Goal: Task Accomplishment & Management: Complete application form

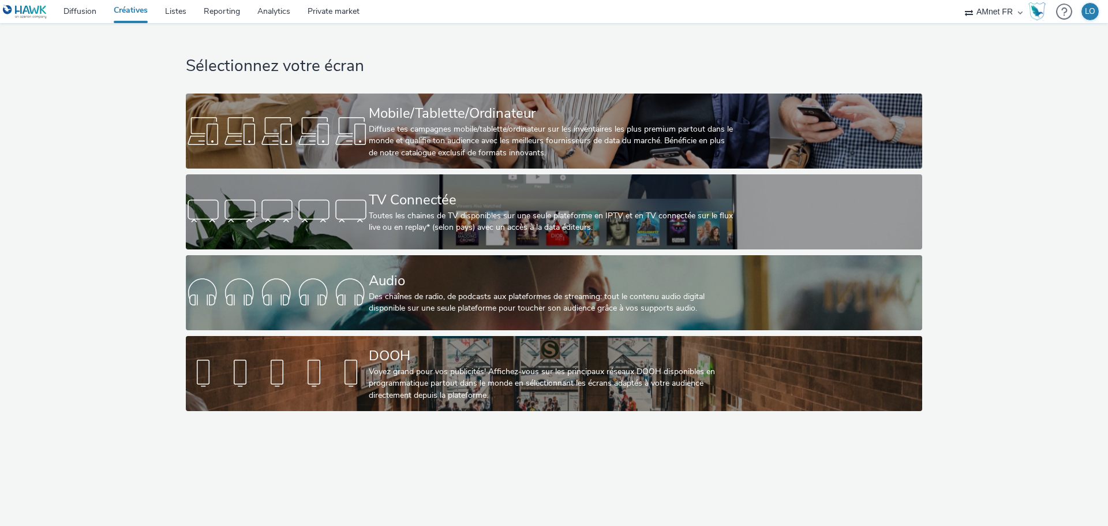
click at [1019, 11] on div "AMnet FR" at bounding box center [993, 11] width 69 height 23
click at [1004, 14] on select "AMnet FR" at bounding box center [993, 11] width 69 height 23
click at [1089, 12] on div "LO" at bounding box center [1090, 11] width 10 height 17
click at [916, 44] on div "Sélectionnez votre écran Mobile/Tablette/Ordinateur Diffuse tes campagnes mobil…" at bounding box center [554, 219] width 744 height 393
click at [1021, 9] on div "AMnet FR" at bounding box center [993, 11] width 69 height 23
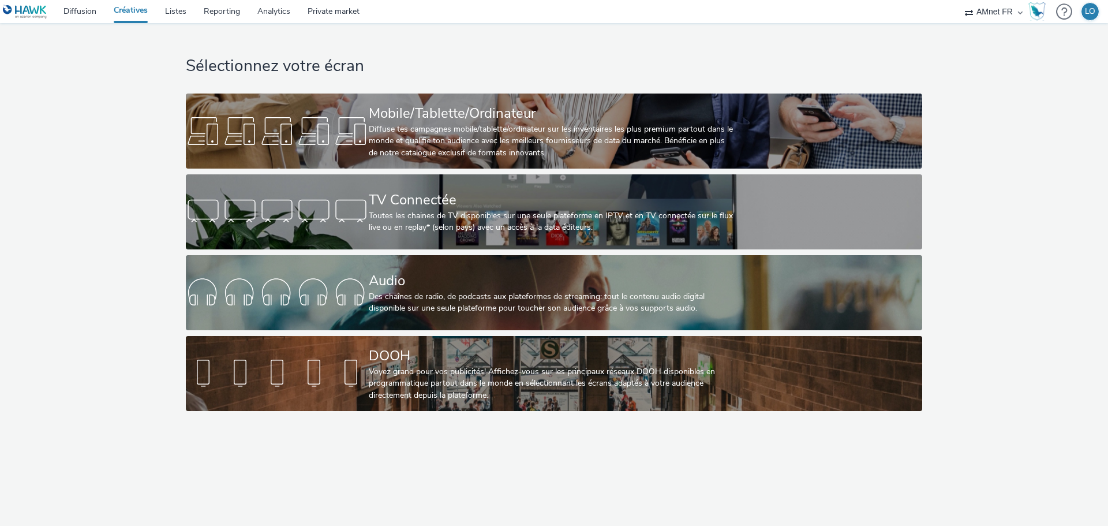
click at [1015, 13] on select "AMnet FR" at bounding box center [993, 11] width 69 height 23
click at [1013, 9] on select "AMnet FR" at bounding box center [993, 11] width 69 height 23
click at [88, 13] on link "Diffusion" at bounding box center [80, 11] width 50 height 23
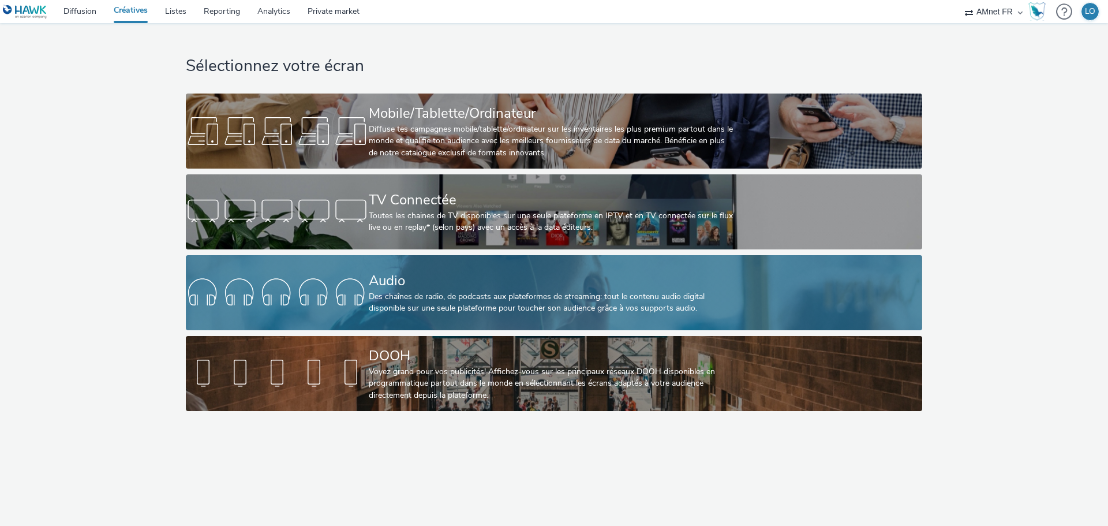
click at [439, 298] on div "Des chaînes de radio, de podcasts aux plateformes de streaming: tout le contenu…" at bounding box center [552, 303] width 366 height 24
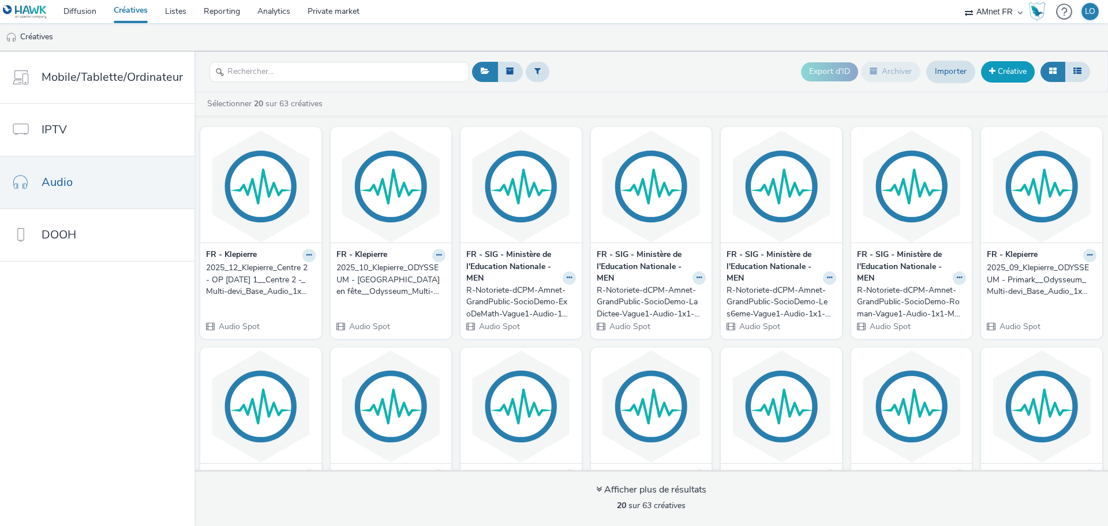
click at [1013, 70] on link "Créative" at bounding box center [1008, 71] width 54 height 21
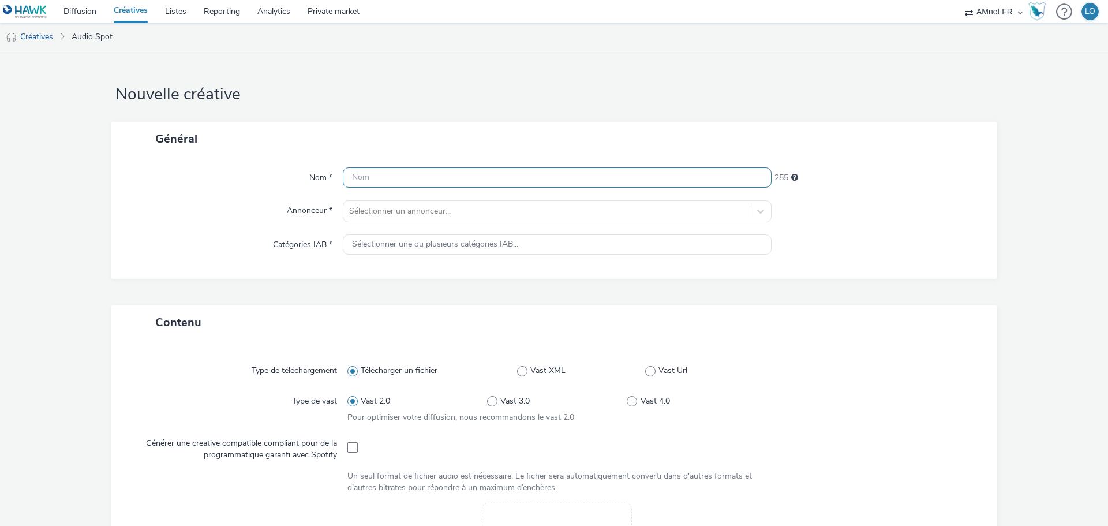
click at [359, 174] on input "text" at bounding box center [557, 177] width 429 height 20
paste input "2025-10 - BMW - BMW Série 1 - Audio - LOM 1 - 30s - $NT$"
type input "2025-10 - BMW - BMW Série 1 - Audio - LOM 1 - 30s - $NT$"
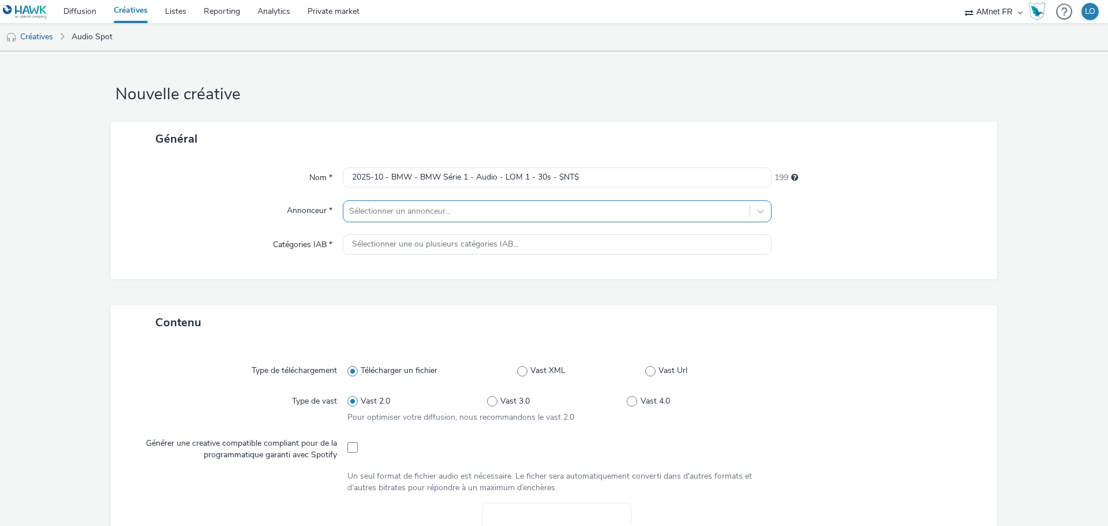
click at [362, 211] on div at bounding box center [546, 211] width 395 height 14
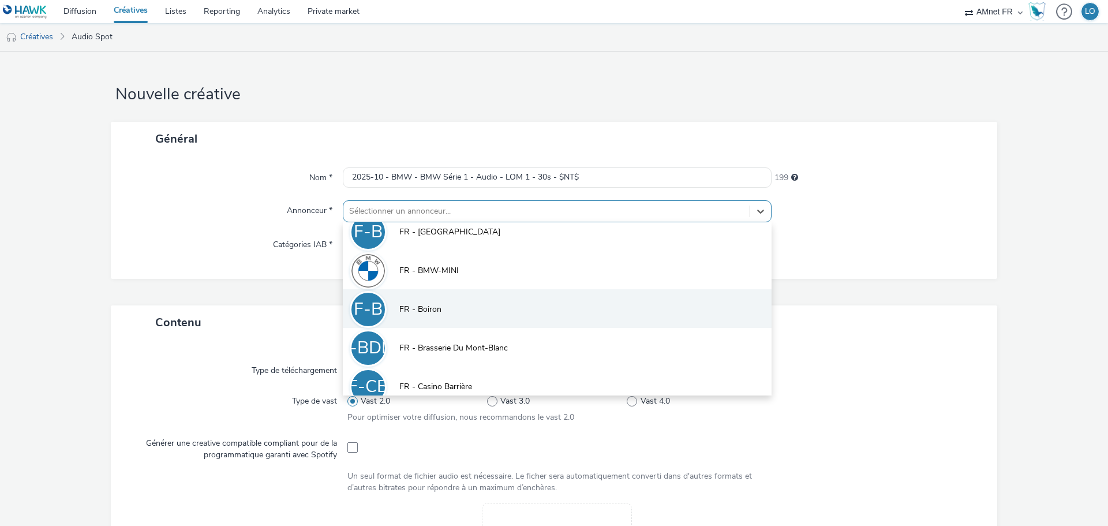
scroll to position [173, 0]
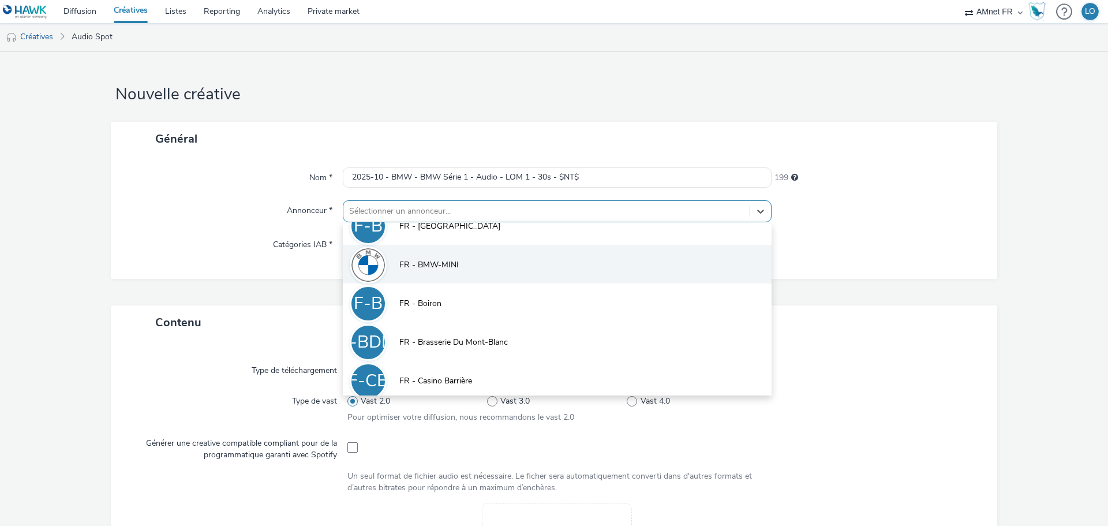
click at [447, 259] on span "FR - BMW-MINI" at bounding box center [428, 265] width 59 height 12
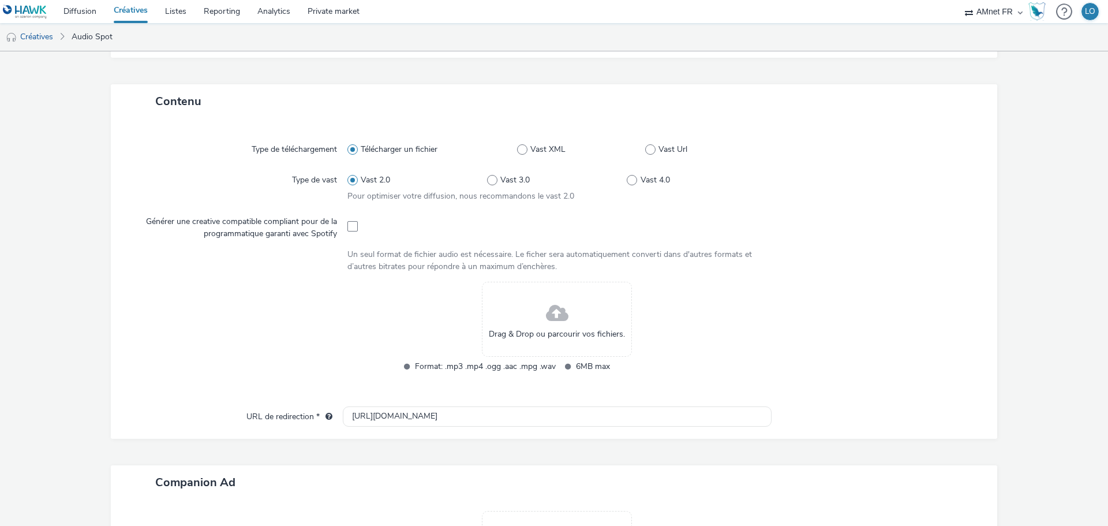
scroll to position [231, 0]
click at [539, 316] on div "Drag & Drop ou parcourir vos fichiers." at bounding box center [557, 316] width 150 height 75
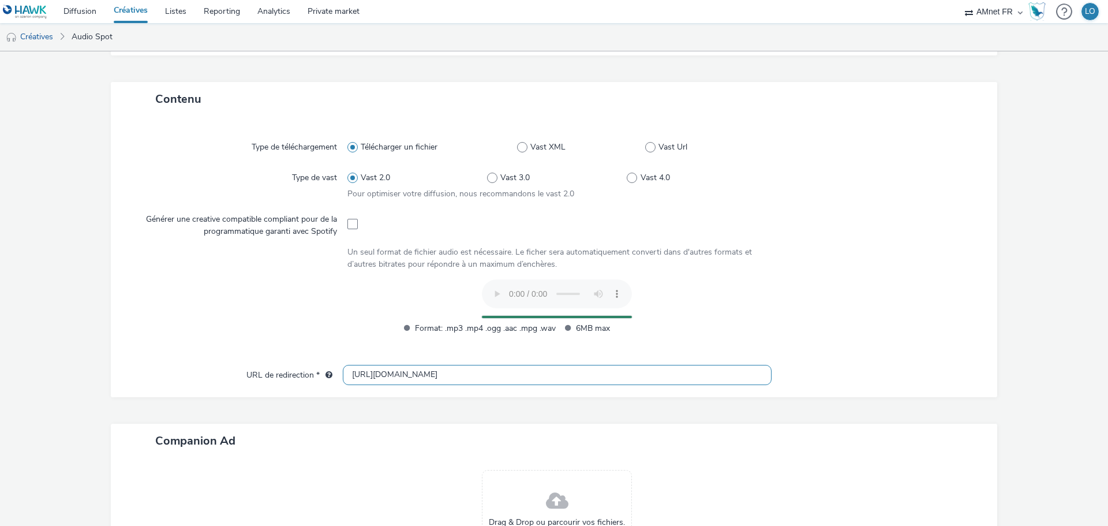
click at [428, 374] on input "http://bmw.fr" at bounding box center [557, 375] width 429 height 20
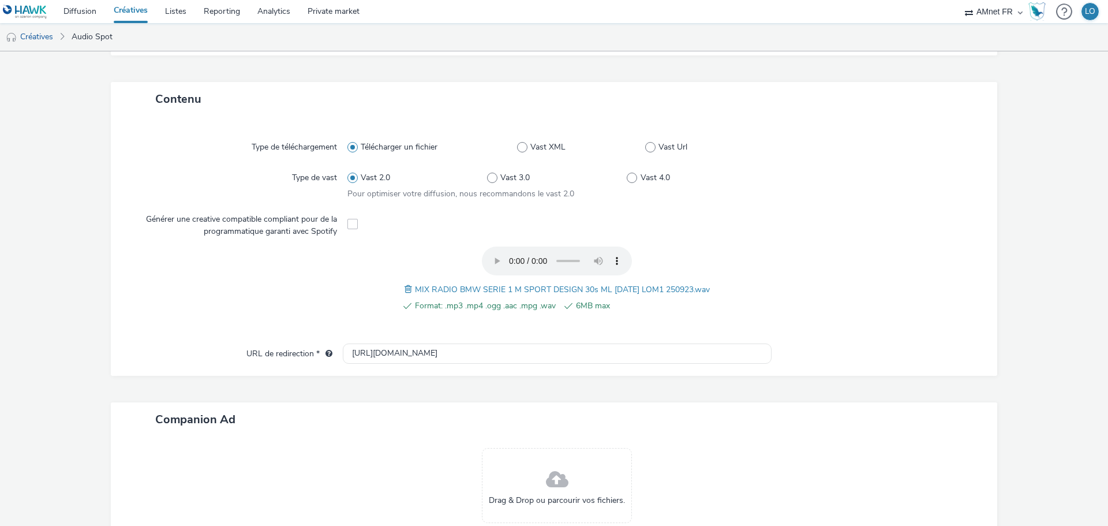
click at [424, 372] on div "Type de téléchargement Télécharger un fichier Vast XML Vast Url Type de vast Va…" at bounding box center [554, 246] width 886 height 260
click at [406, 352] on input "http://bmw.fr" at bounding box center [557, 353] width 429 height 20
click at [406, 351] on input "http://bmw.fr" at bounding box center [557, 353] width 429 height 20
paste input "s://www.bmw.fr/fr/accueil.html"
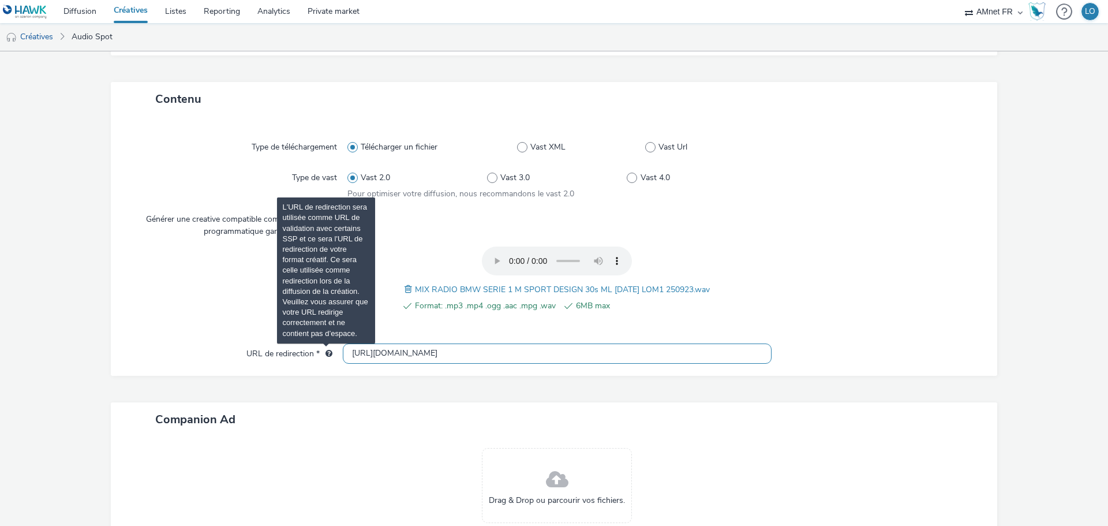
drag, startPoint x: 420, startPoint y: 354, endPoint x: 329, endPoint y: 356, distance: 91.2
click at [327, 356] on div "URL de redirection * https://www.bmw.fr/fr/accueil.html" at bounding box center [553, 353] width 863 height 21
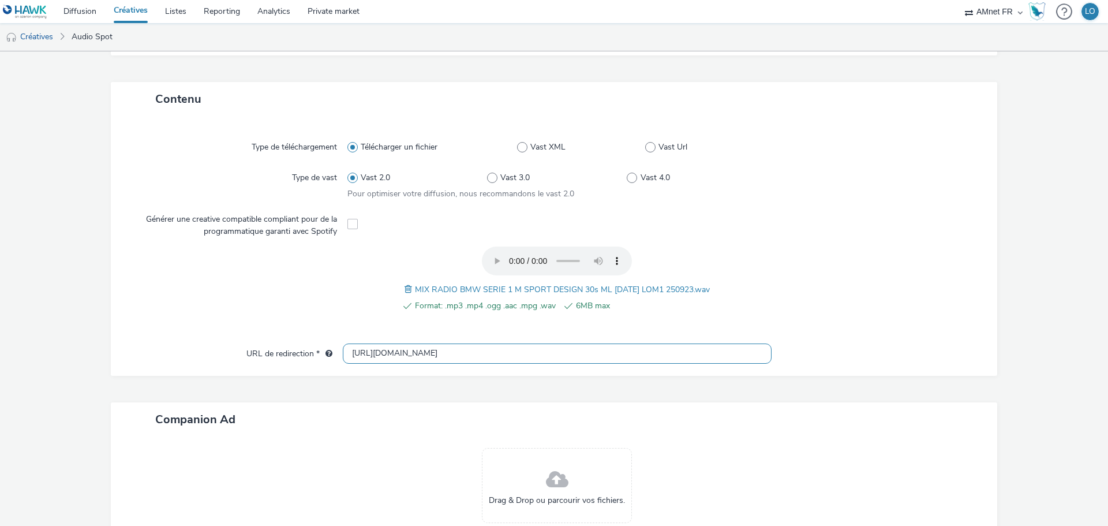
click at [438, 354] on input "https://www.bmw.fr/fr/accueil.html" at bounding box center [557, 353] width 429 height 20
paste input "index"
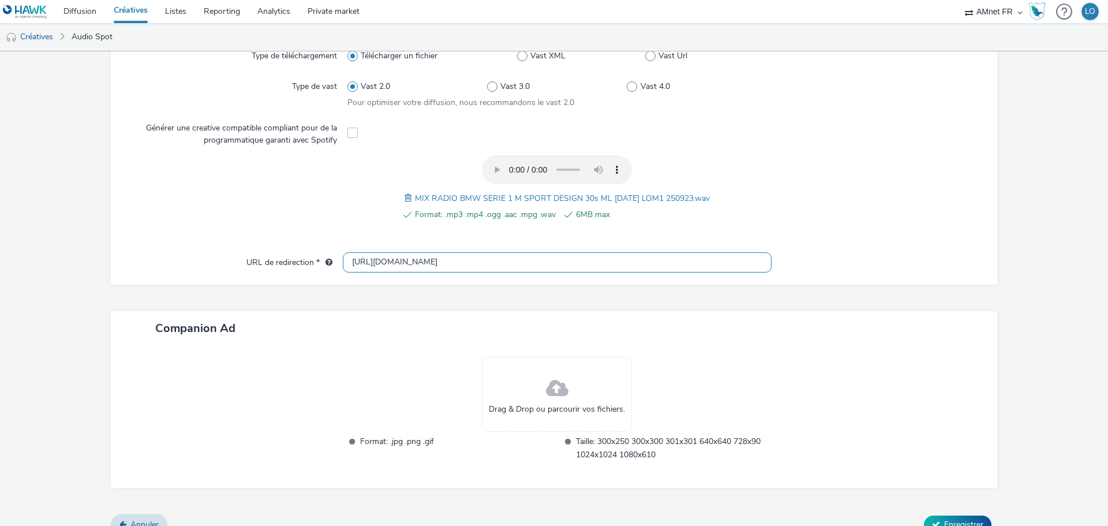
scroll to position [340, 0]
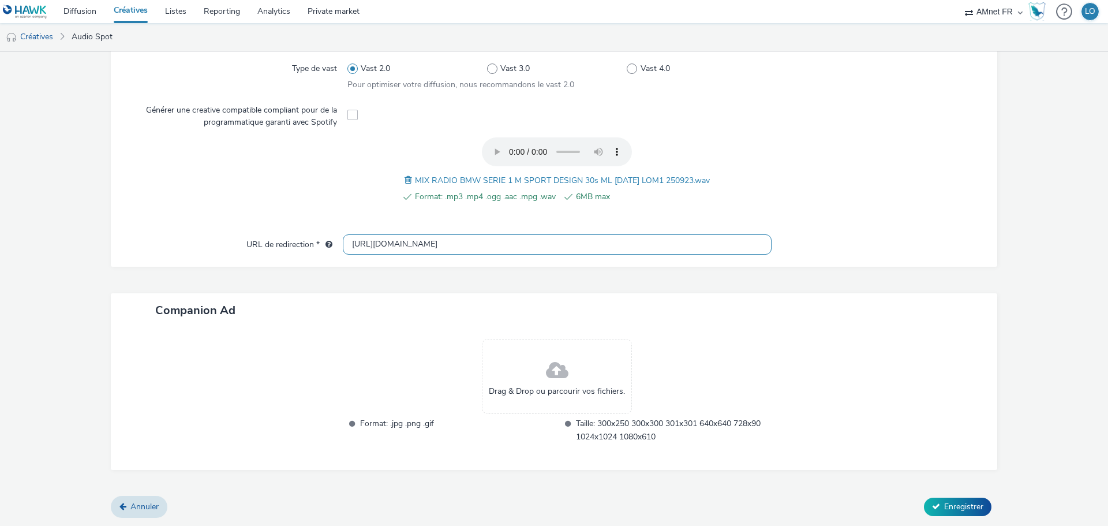
type input "https://www.bmw.fr/fr/index.html"
click at [554, 382] on span at bounding box center [557, 370] width 23 height 31
click at [953, 501] on span "Enregistrer" at bounding box center [963, 506] width 39 height 11
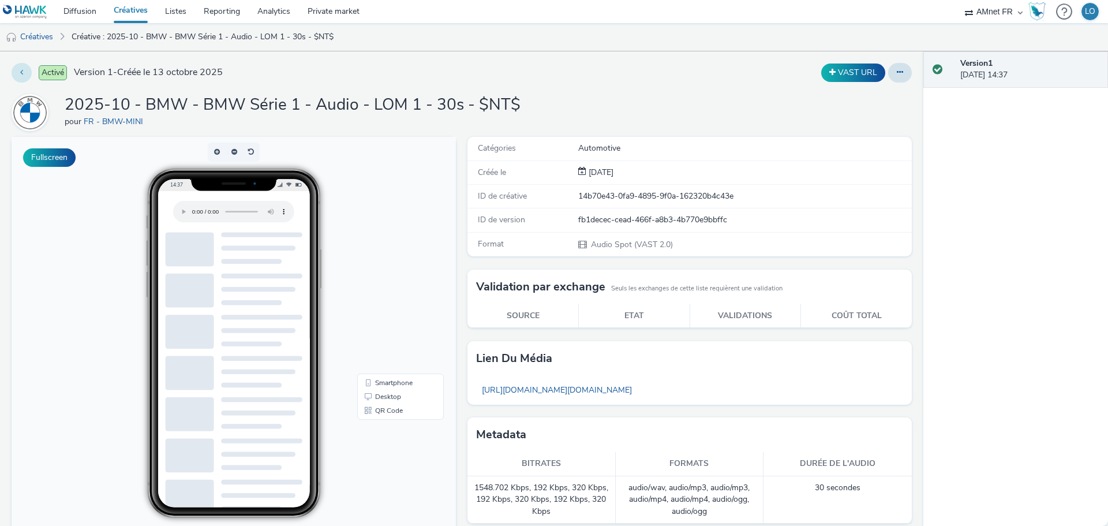
click at [18, 73] on button at bounding box center [22, 73] width 20 height 20
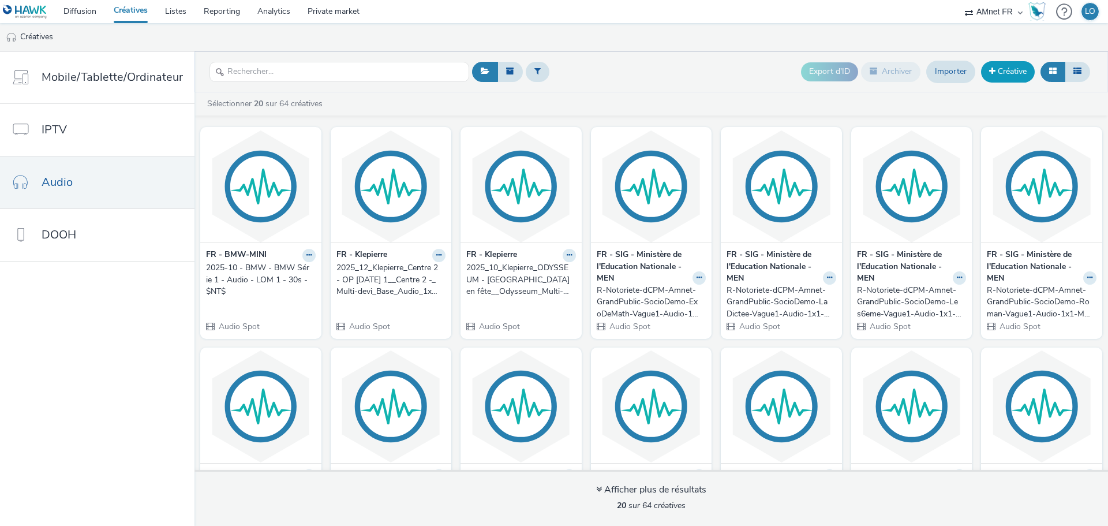
click at [1017, 72] on link "Créative" at bounding box center [1008, 71] width 54 height 21
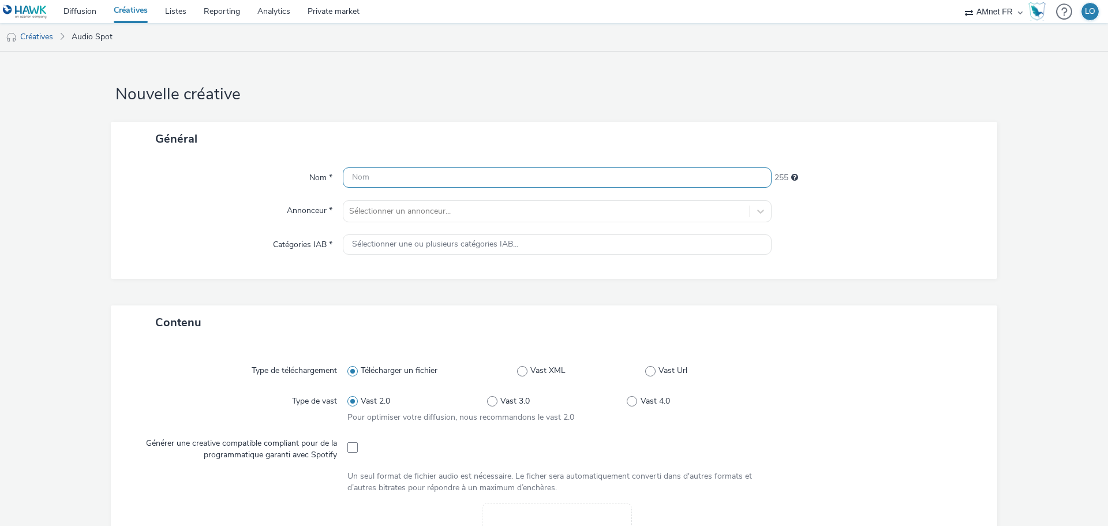
paste input "https://www.bmw.fr/fr/index.html"
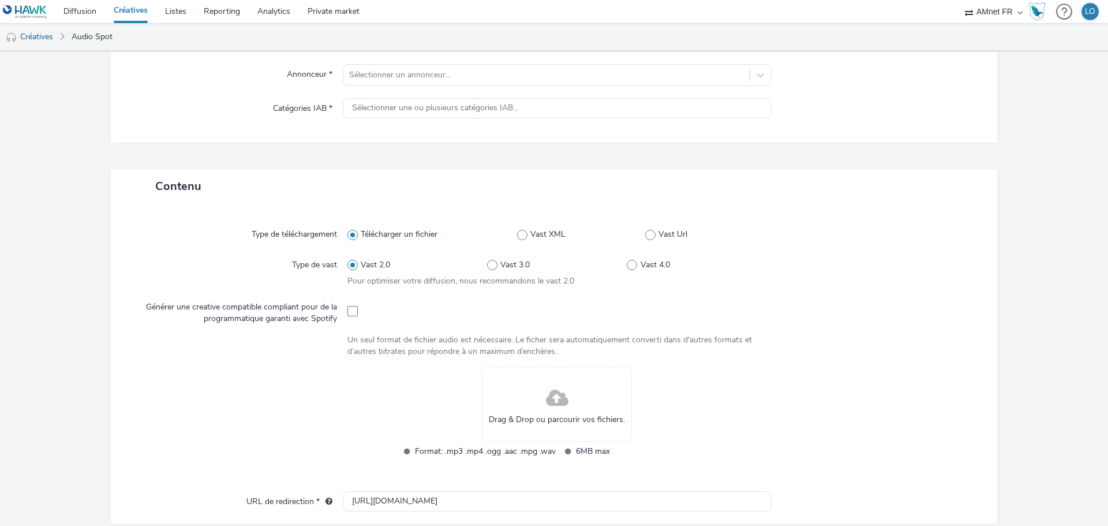
scroll to position [288, 0]
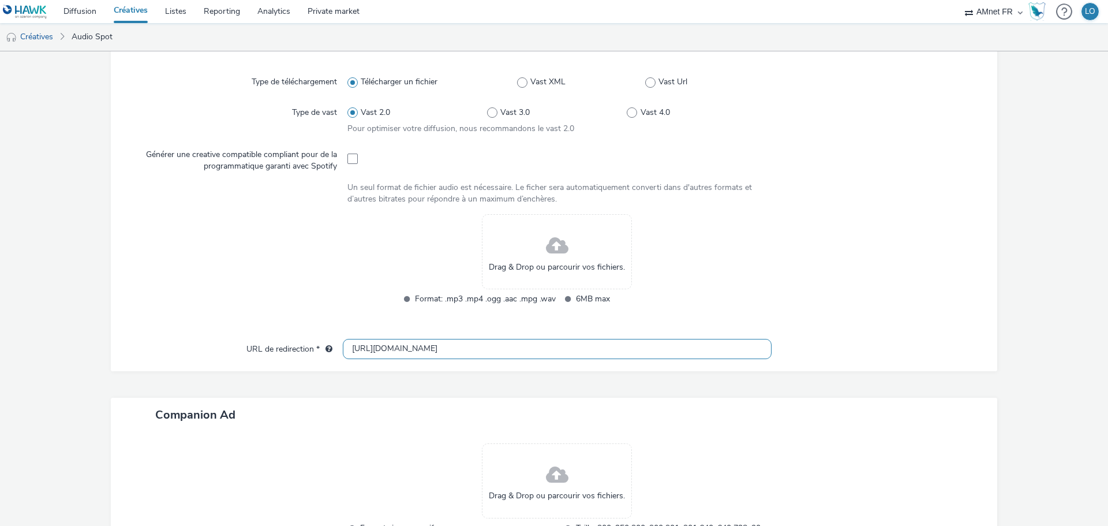
type input "https://www.bmw.fr/fr/index.html"
click at [404, 349] on input "http://bmw.fr" at bounding box center [557, 349] width 429 height 20
paste input "s://www.bmw.fr/fr/index.html"
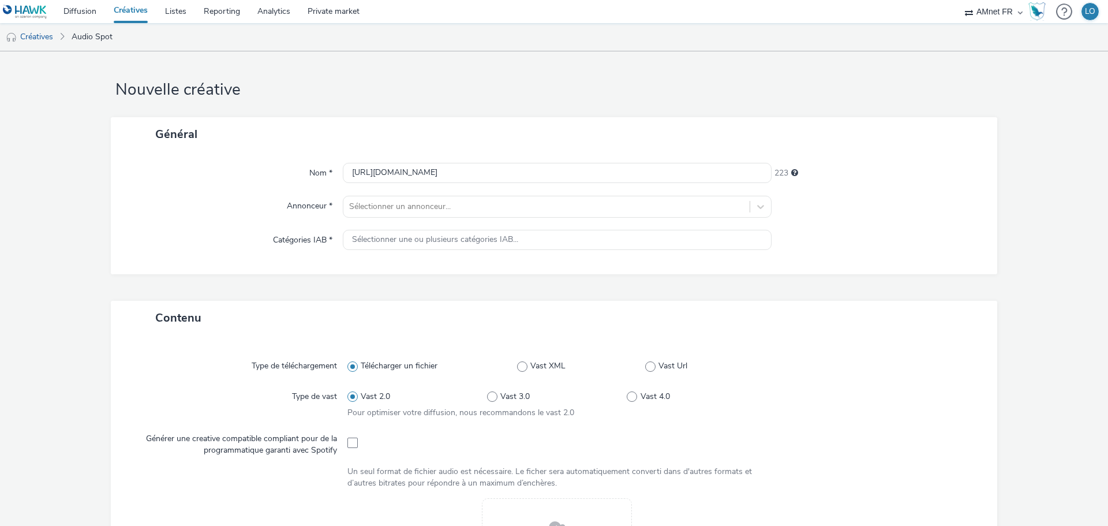
scroll to position [0, 0]
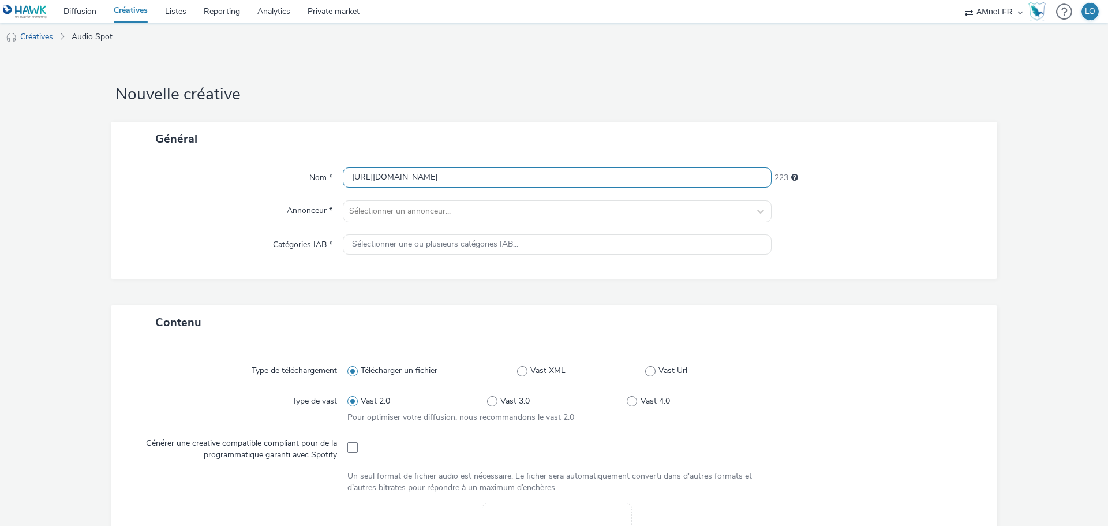
type input "https://www.bmw.fr/fr/index.html"
drag, startPoint x: 486, startPoint y: 174, endPoint x: 281, endPoint y: 178, distance: 204.8
click at [281, 178] on div "Nom * https://www.bmw.fr/fr/index.html 223" at bounding box center [553, 177] width 863 height 21
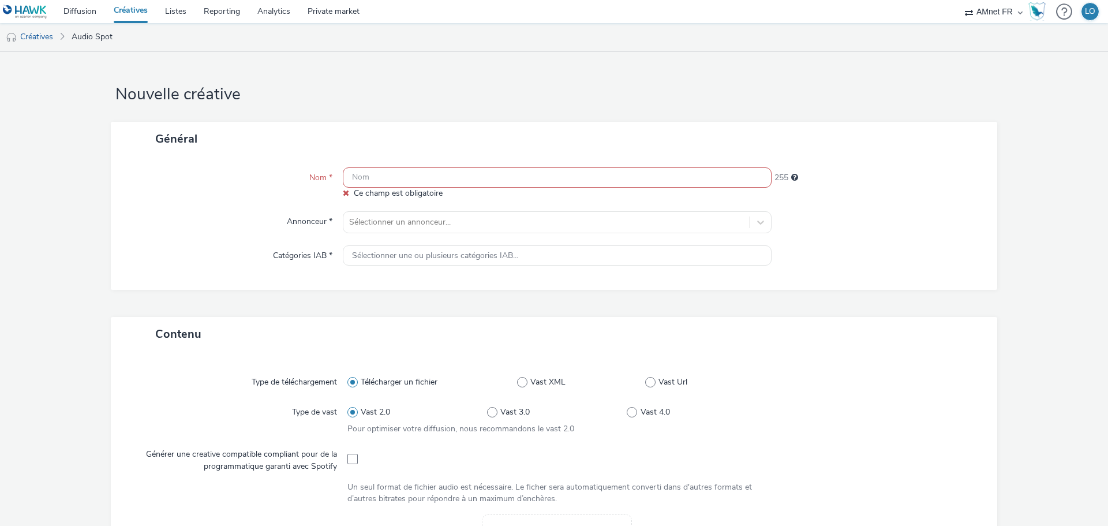
paste input "2025-10 - BMW - BMW Série 1 - Audio - LOM 2 - 30s - $NT$"
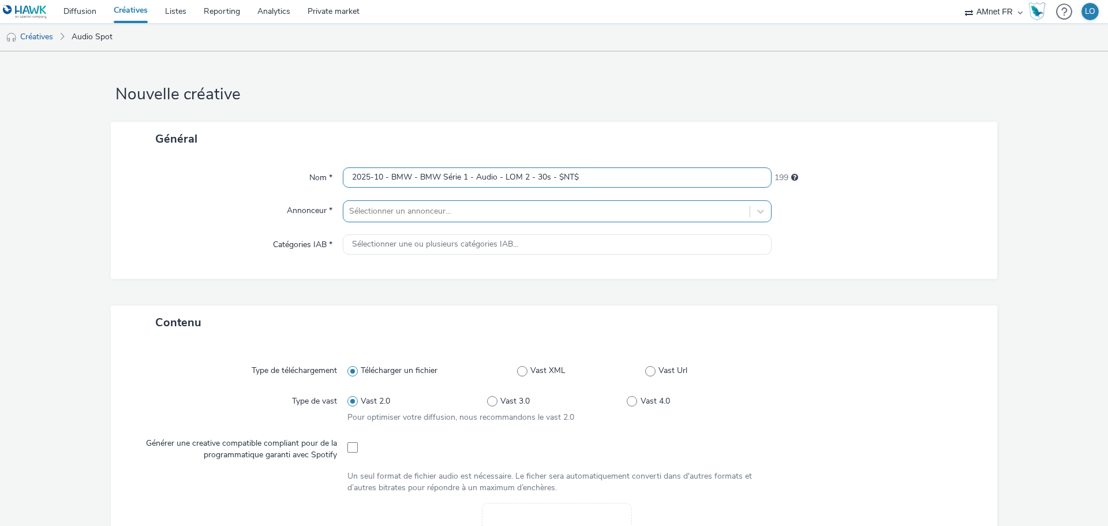
type input "2025-10 - BMW - BMW Série 1 - Audio - LOM 2 - 30s - $NT$"
click at [402, 209] on div at bounding box center [546, 211] width 395 height 14
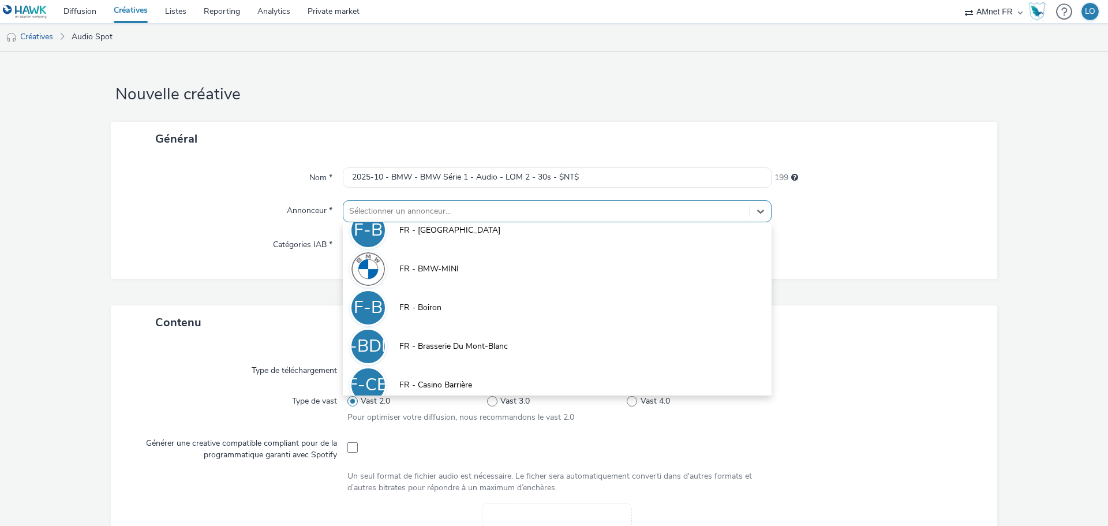
scroll to position [173, 0]
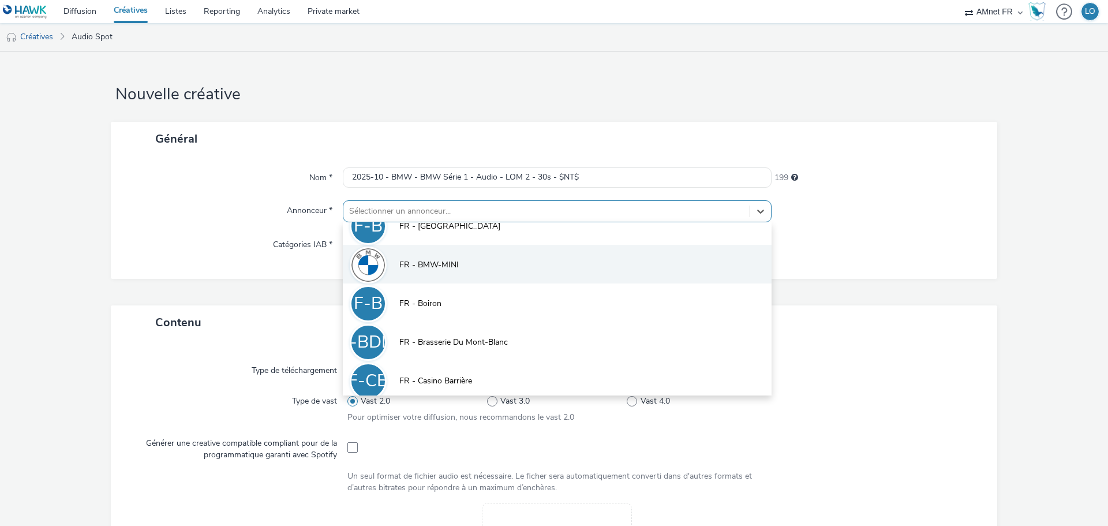
click at [437, 268] on span "FR - BMW-MINI" at bounding box center [428, 265] width 59 height 12
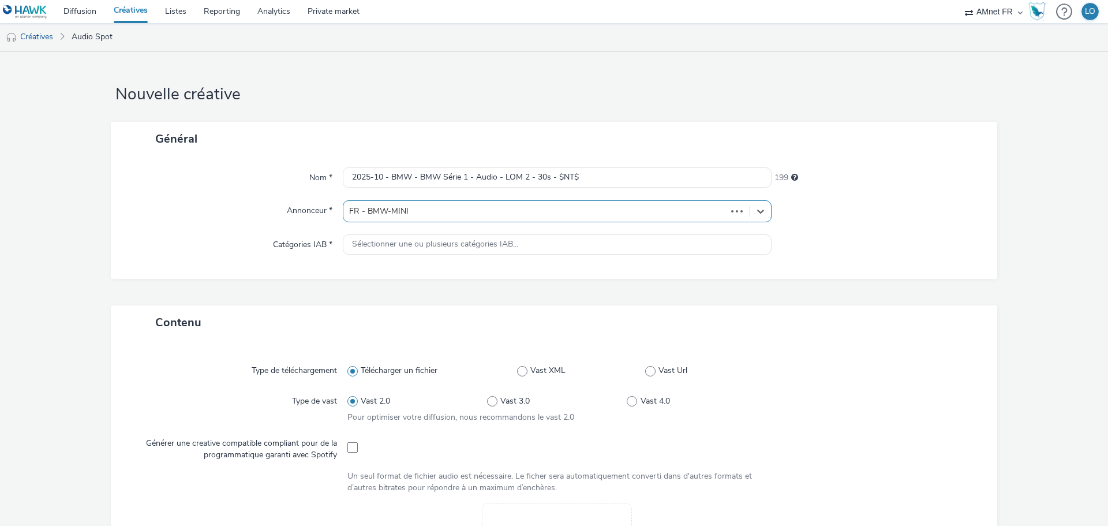
type input "http://bmw.fr"
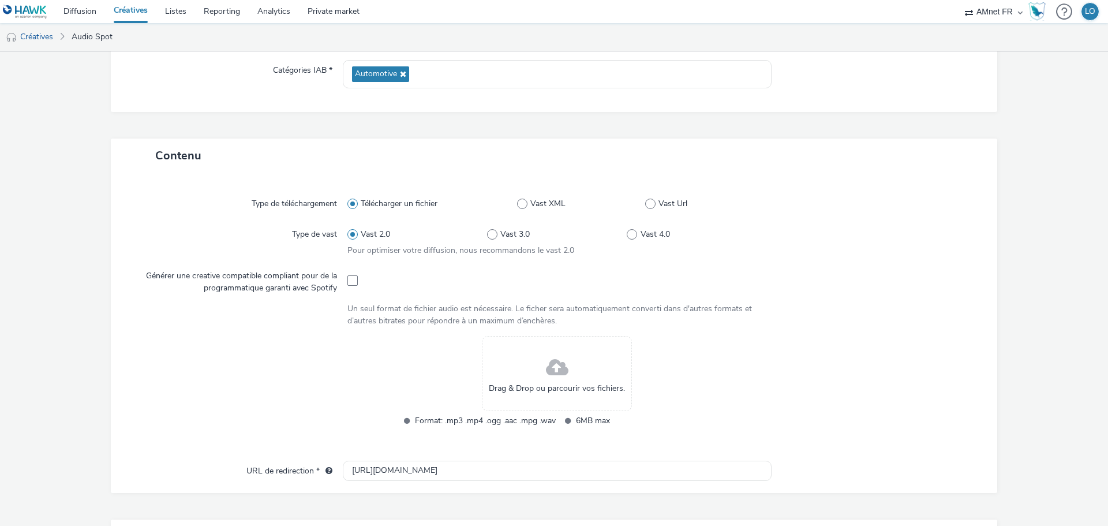
scroll to position [231, 0]
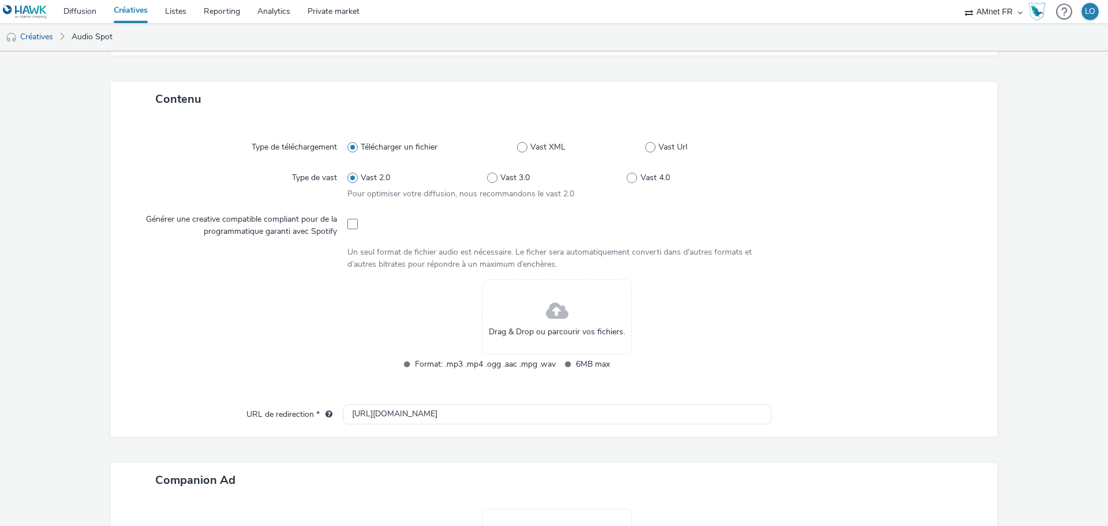
click at [531, 319] on div "Drag & Drop ou parcourir vos fichiers." at bounding box center [557, 316] width 150 height 75
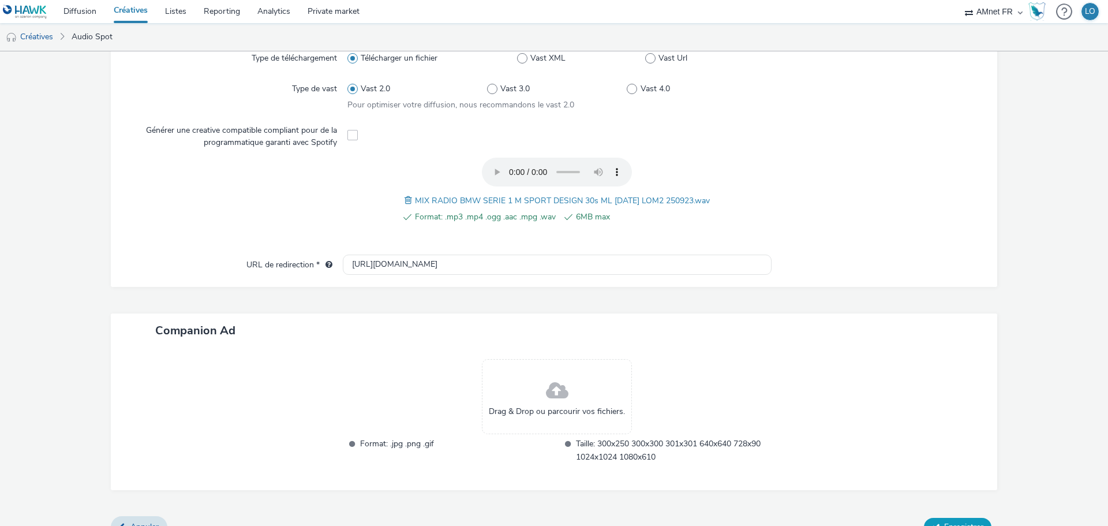
scroll to position [340, 0]
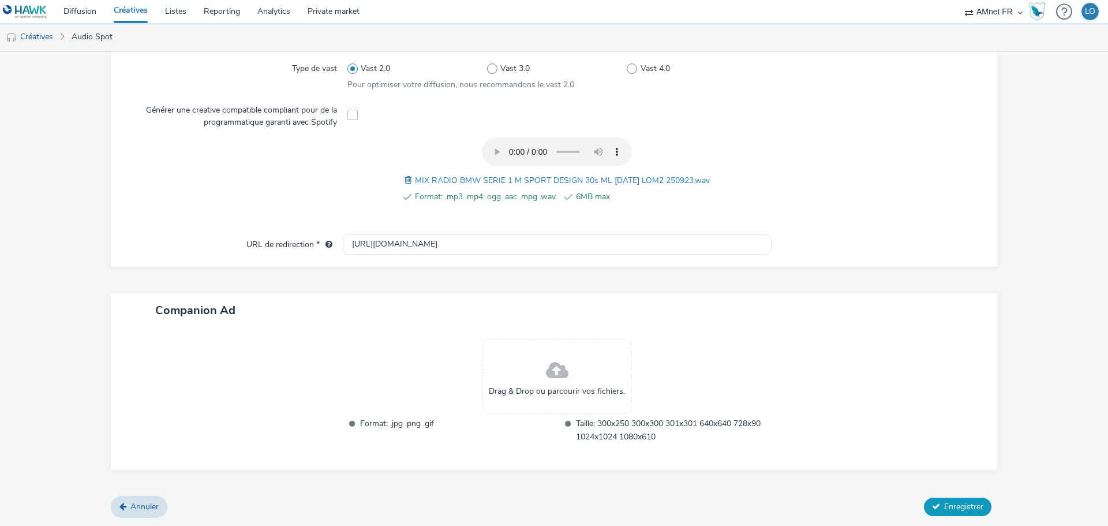
click at [943, 498] on button "Enregistrer" at bounding box center [958, 506] width 68 height 18
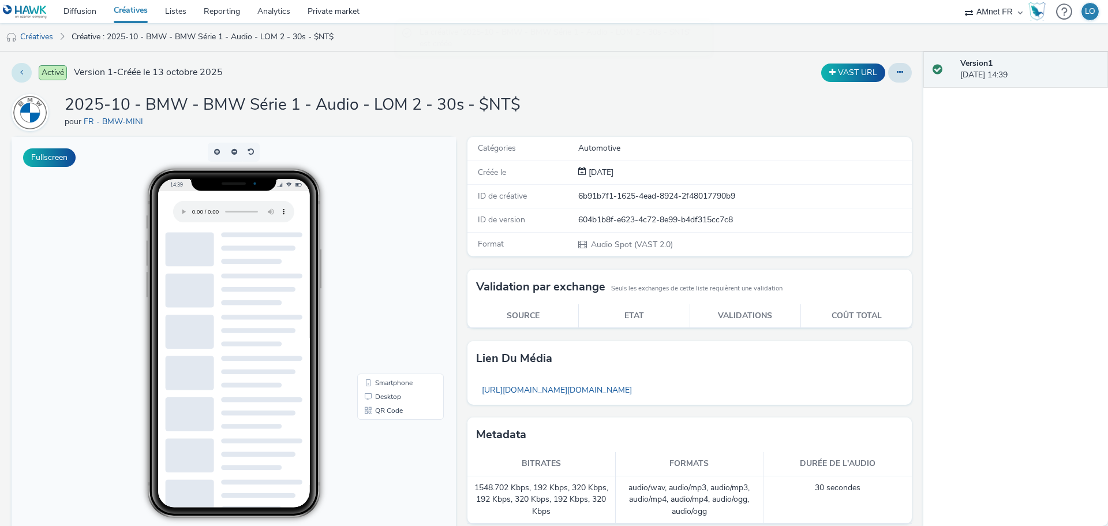
click at [19, 71] on button at bounding box center [22, 73] width 20 height 20
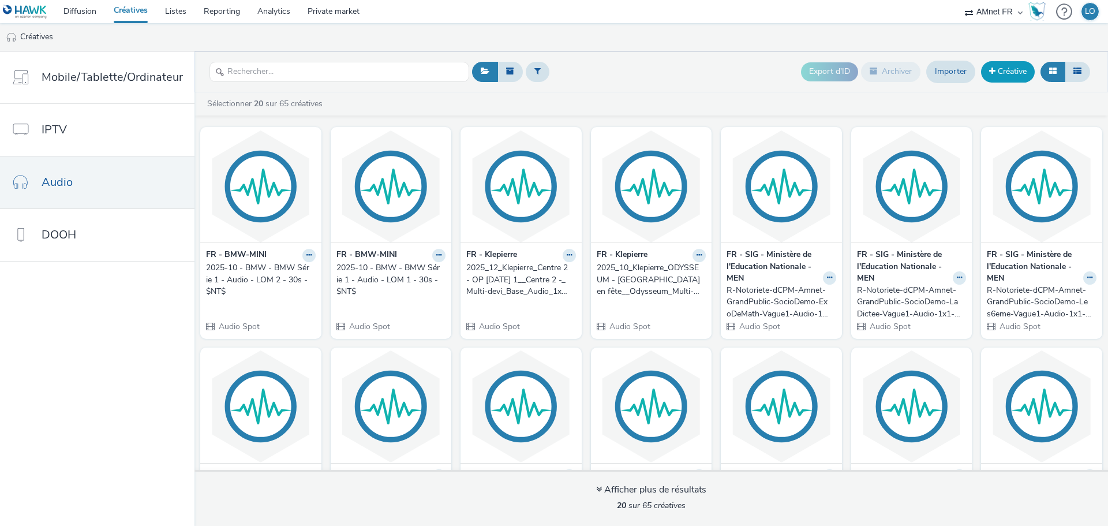
click at [996, 72] on link "Créative" at bounding box center [1008, 71] width 54 height 21
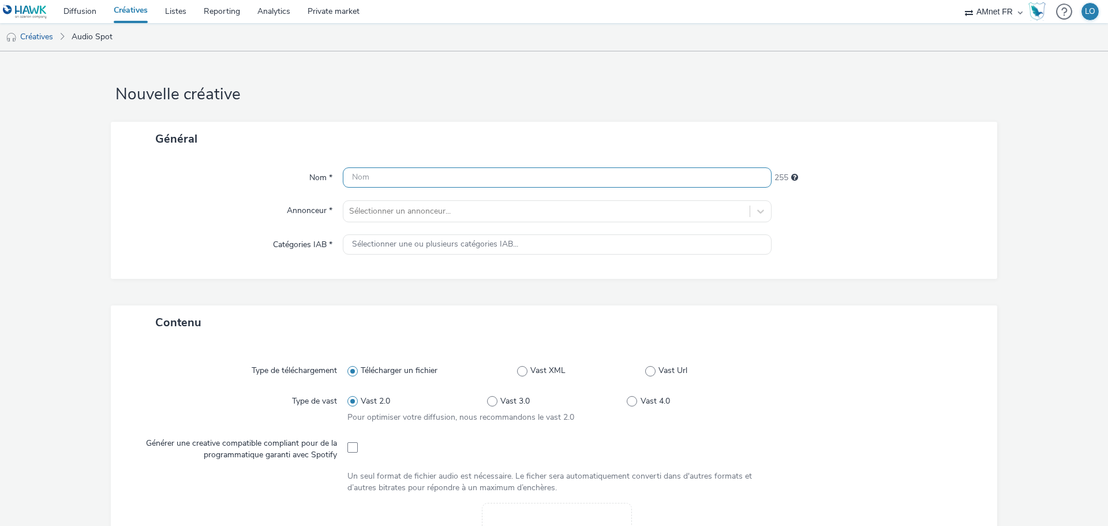
click at [421, 179] on input "text" at bounding box center [557, 177] width 429 height 20
paste input "2025-10 - BMW - BMW Série 1 - Audio - LOM 2 - 30s - $NT$"
click at [526, 174] on input "2025-10 - BMW - BMW Série 1 - Audio - LOM 2 - 30s - $NT$" at bounding box center [557, 177] width 429 height 20
type input "2025-10 - BMW - BMW Série 1 - Audio - LOM 3 - 30s - $NT$"
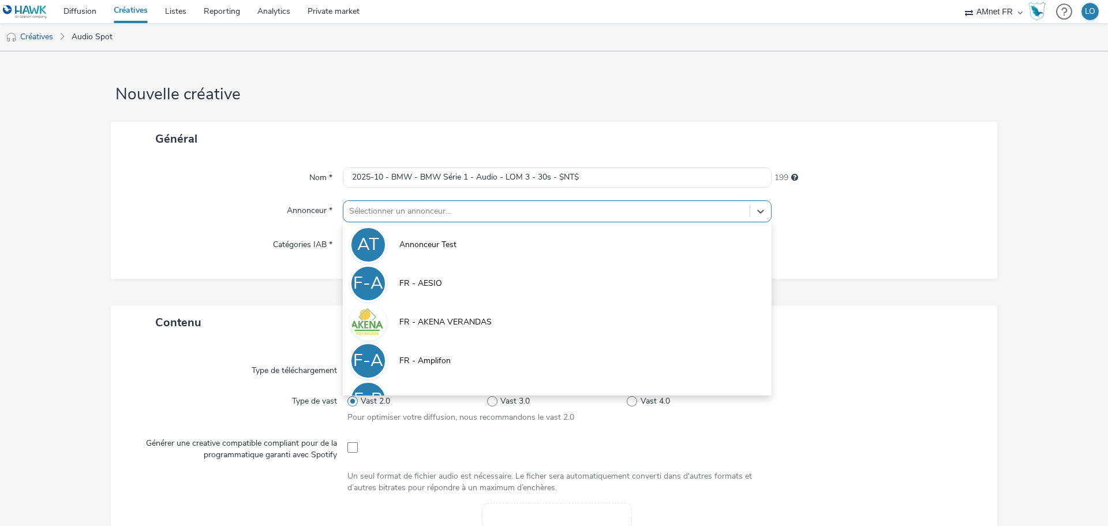
click at [493, 207] on div at bounding box center [546, 211] width 395 height 14
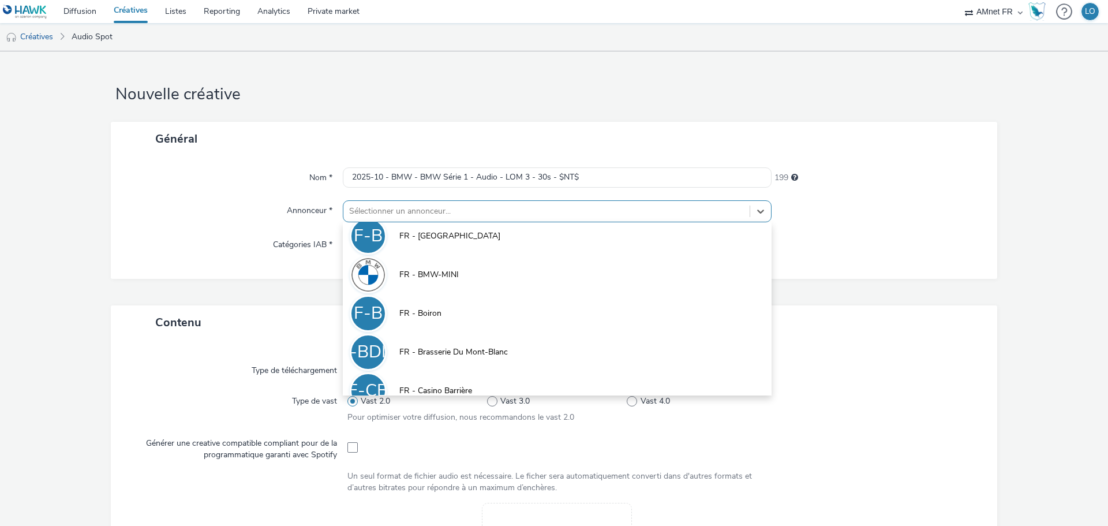
scroll to position [173, 0]
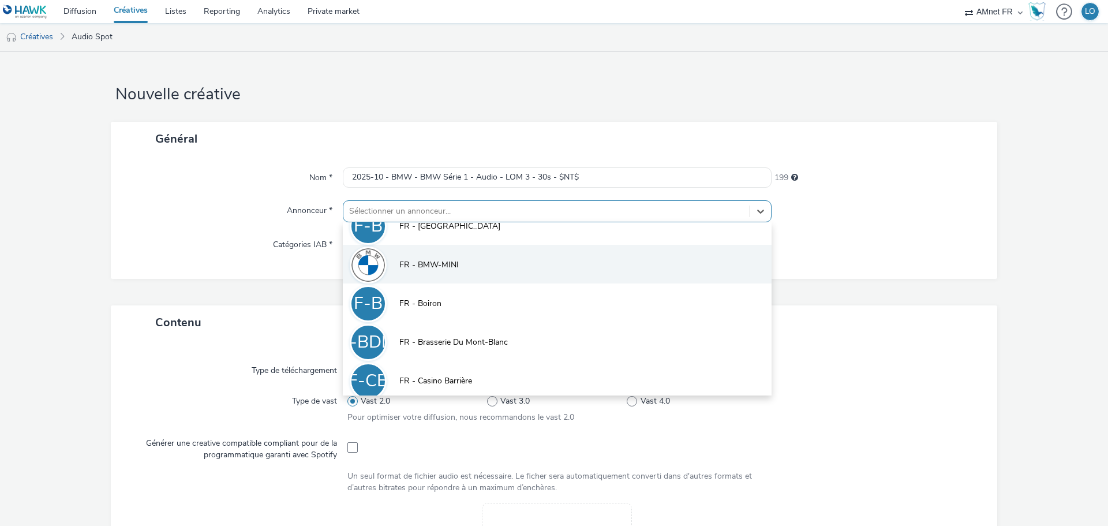
click at [480, 263] on li "FR - BMW-MINI" at bounding box center [557, 264] width 429 height 39
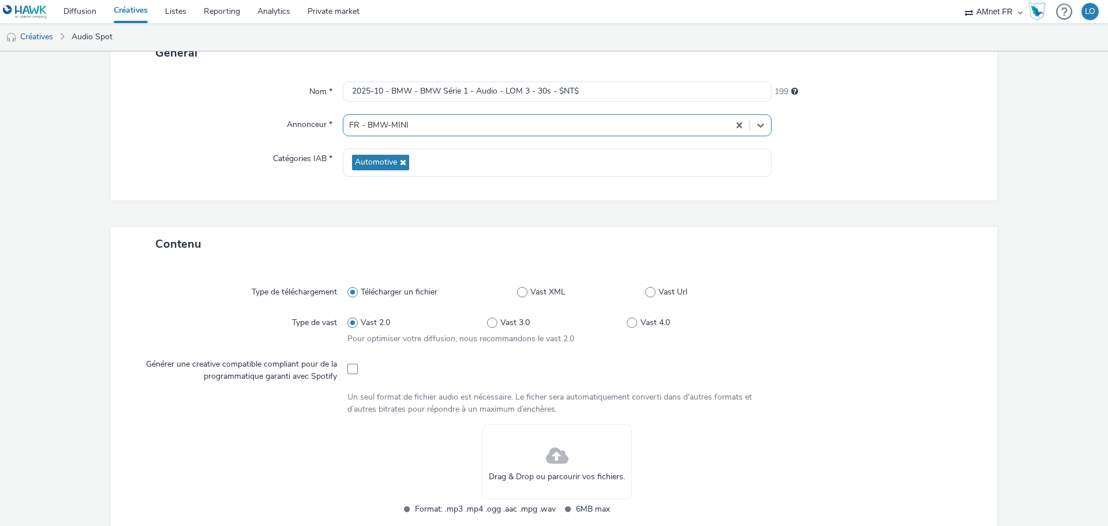
scroll to position [231, 0]
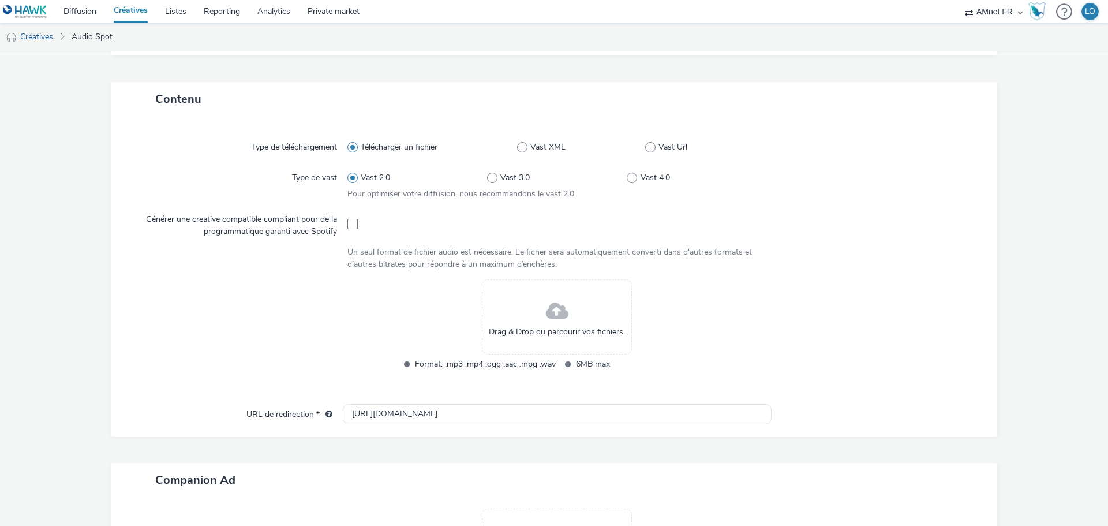
click at [540, 315] on div "Drag & Drop ou parcourir vos fichiers." at bounding box center [557, 316] width 150 height 75
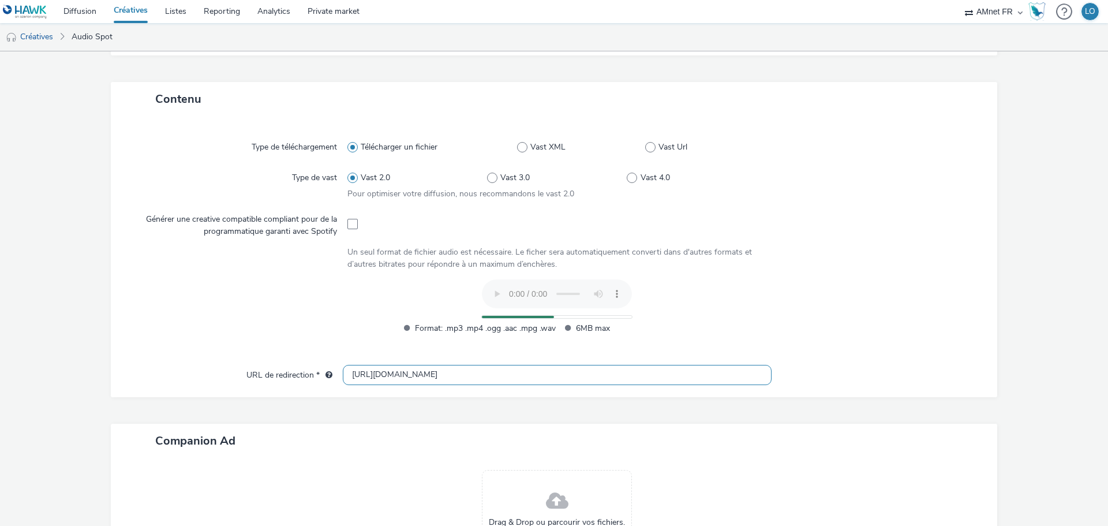
click at [411, 375] on input "http://bmw.fr" at bounding box center [557, 375] width 429 height 20
drag, startPoint x: 411, startPoint y: 375, endPoint x: 402, endPoint y: 377, distance: 9.0
click at [402, 377] on input "http://bmw.fr" at bounding box center [557, 375] width 429 height 20
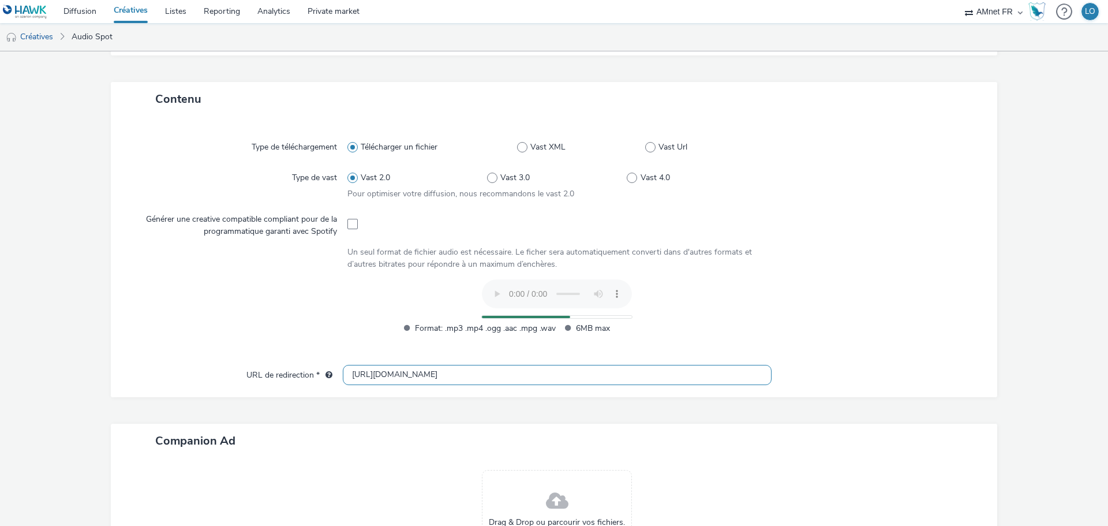
click at [402, 377] on input "http://bmw.fr" at bounding box center [557, 375] width 429 height 20
paste input "s://www.bmw.fr/fr/index.html"
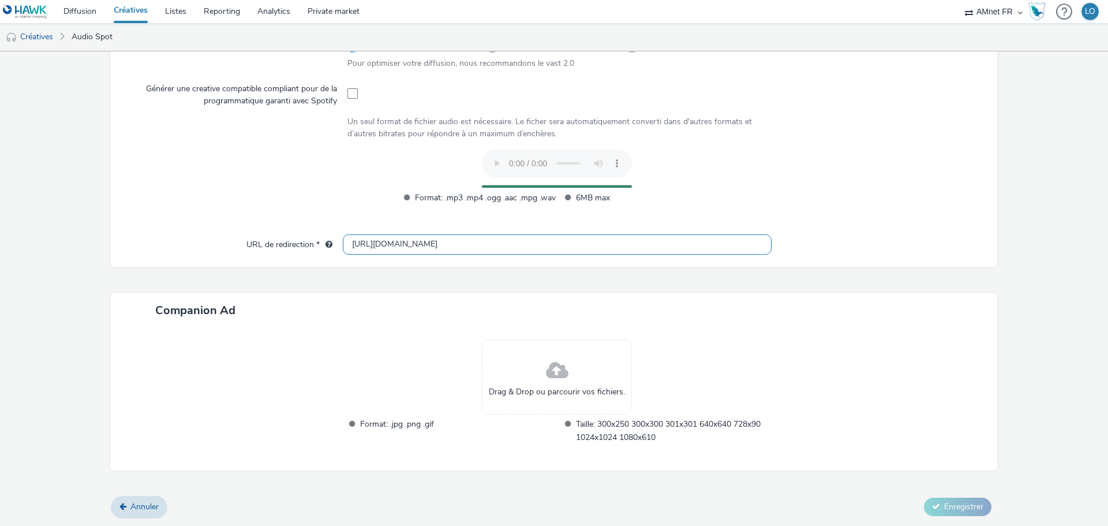
type input "https://www.bmw.fr/fr/index.html"
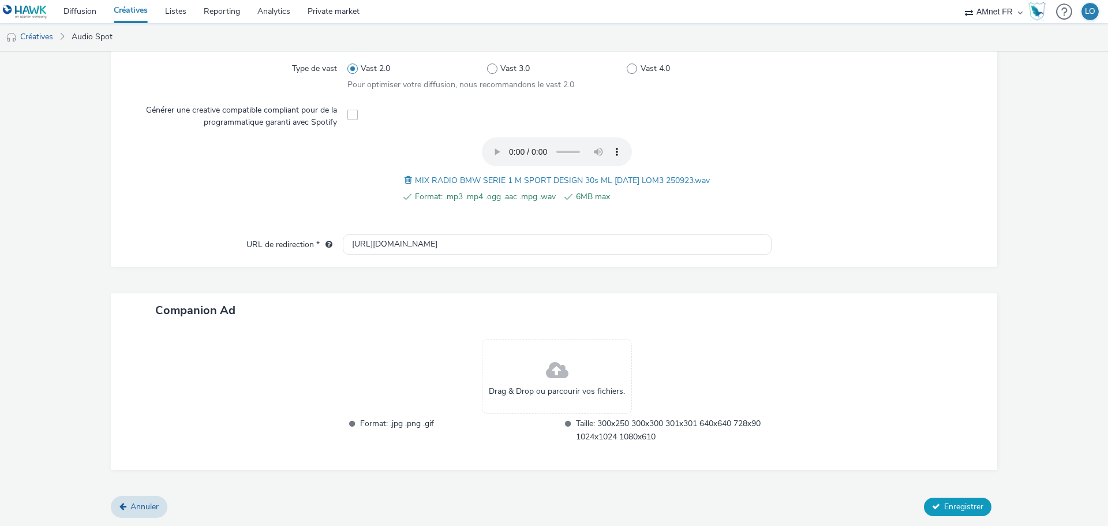
click at [965, 510] on span "Enregistrer" at bounding box center [963, 506] width 39 height 11
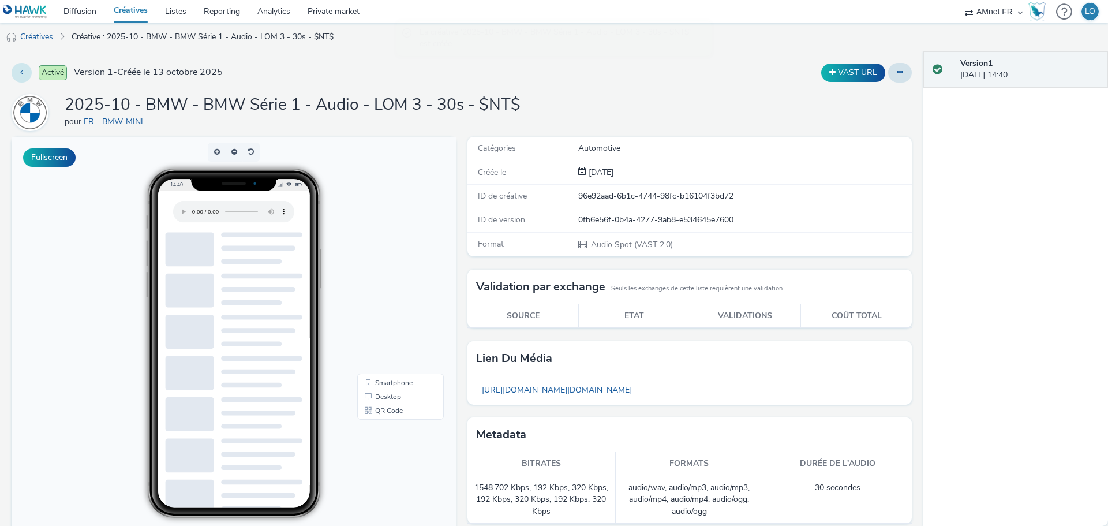
click at [21, 74] on icon at bounding box center [21, 72] width 3 height 8
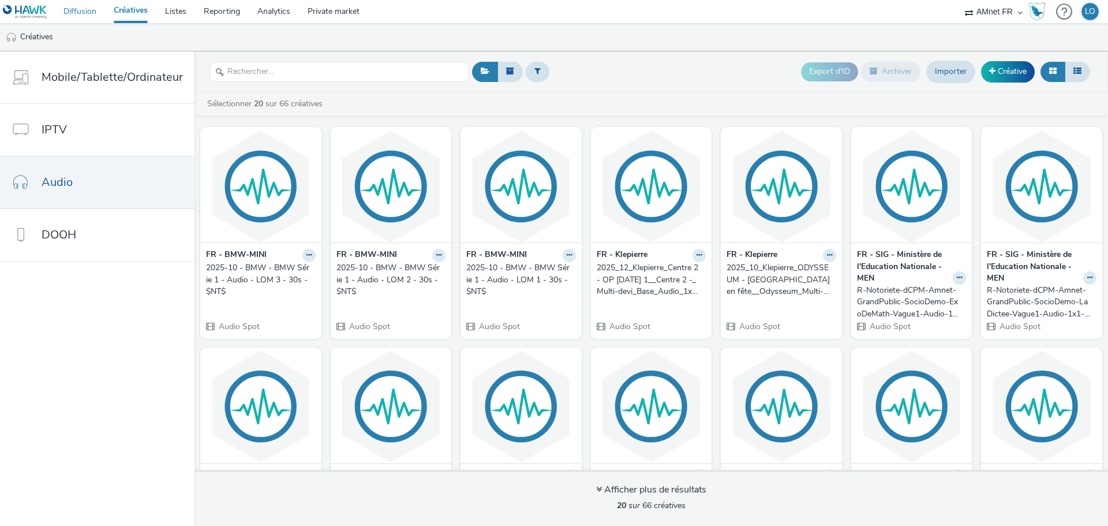
click at [85, 10] on link "Diffusion" at bounding box center [80, 11] width 50 height 23
